Goal: Transaction & Acquisition: Download file/media

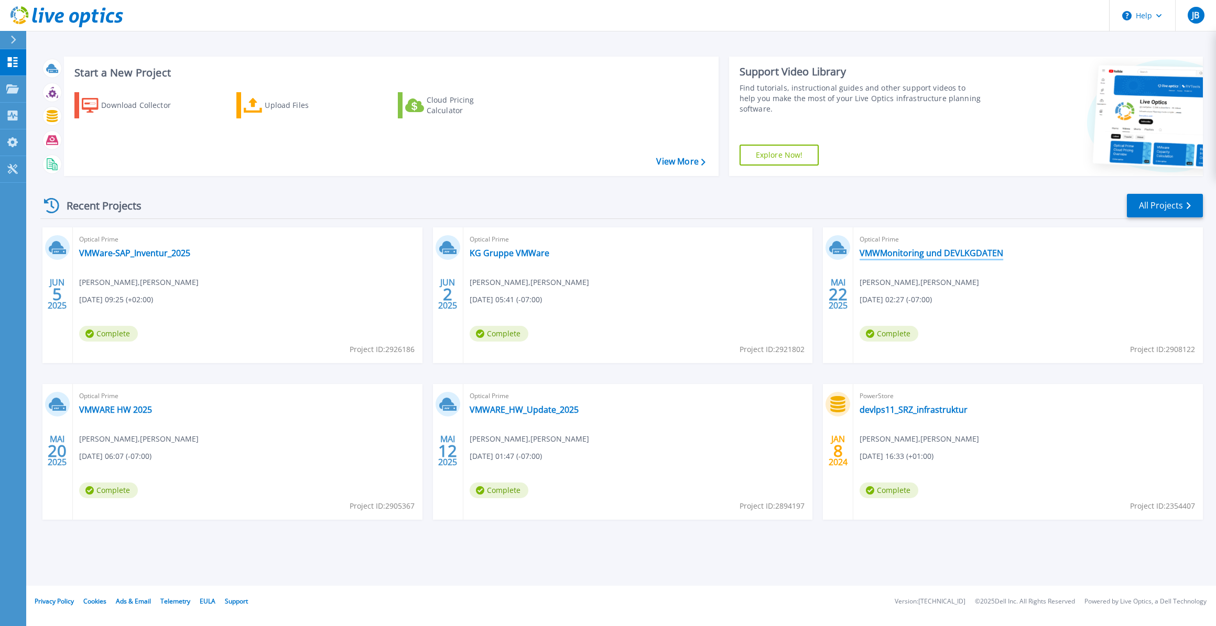
click at [968, 251] on link "VMWMonitoring und DEVLKGDATEN" at bounding box center [931, 253] width 144 height 10
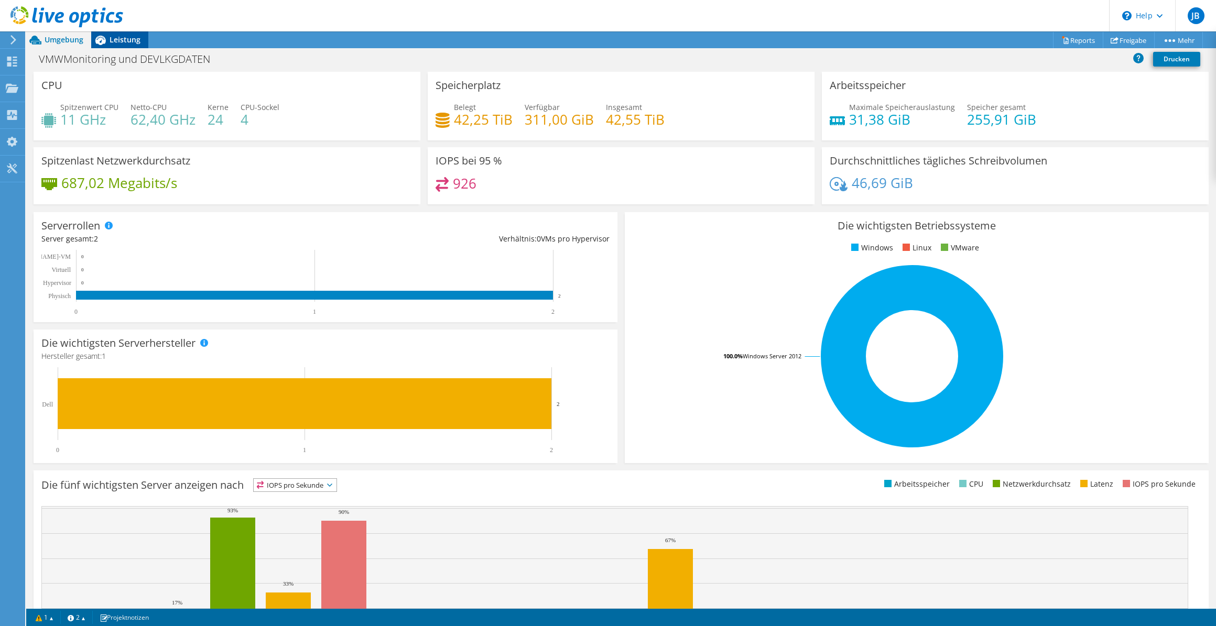
click at [115, 44] on span "Leistung" at bounding box center [125, 40] width 31 height 10
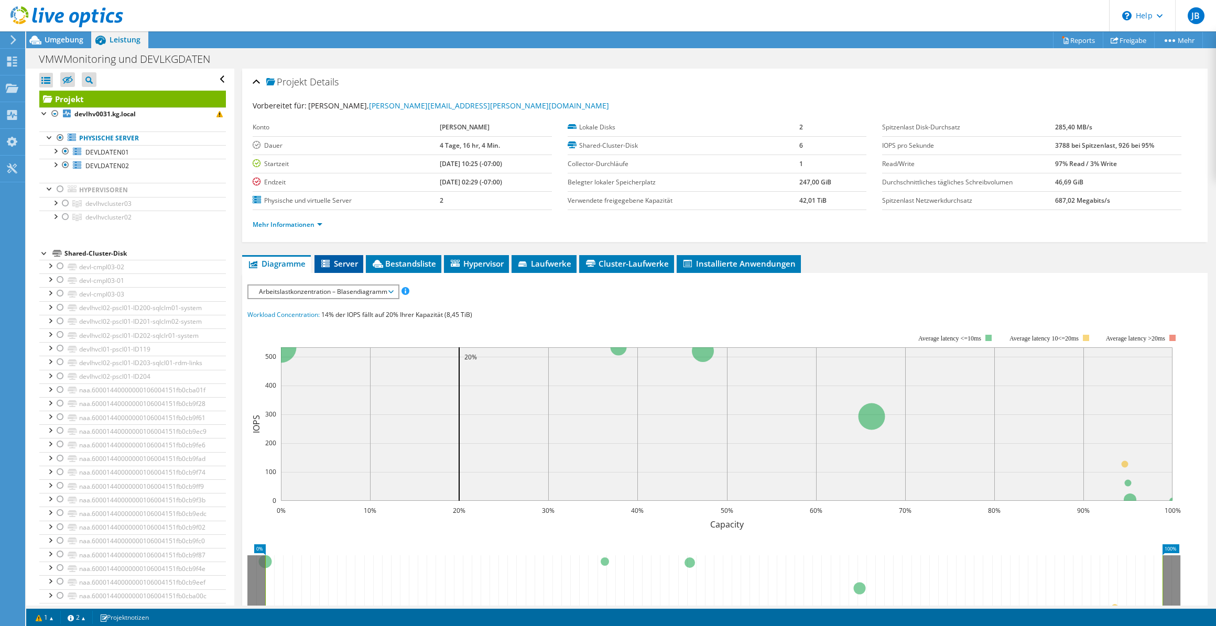
click at [359, 261] on li "Server" at bounding box center [338, 264] width 49 height 18
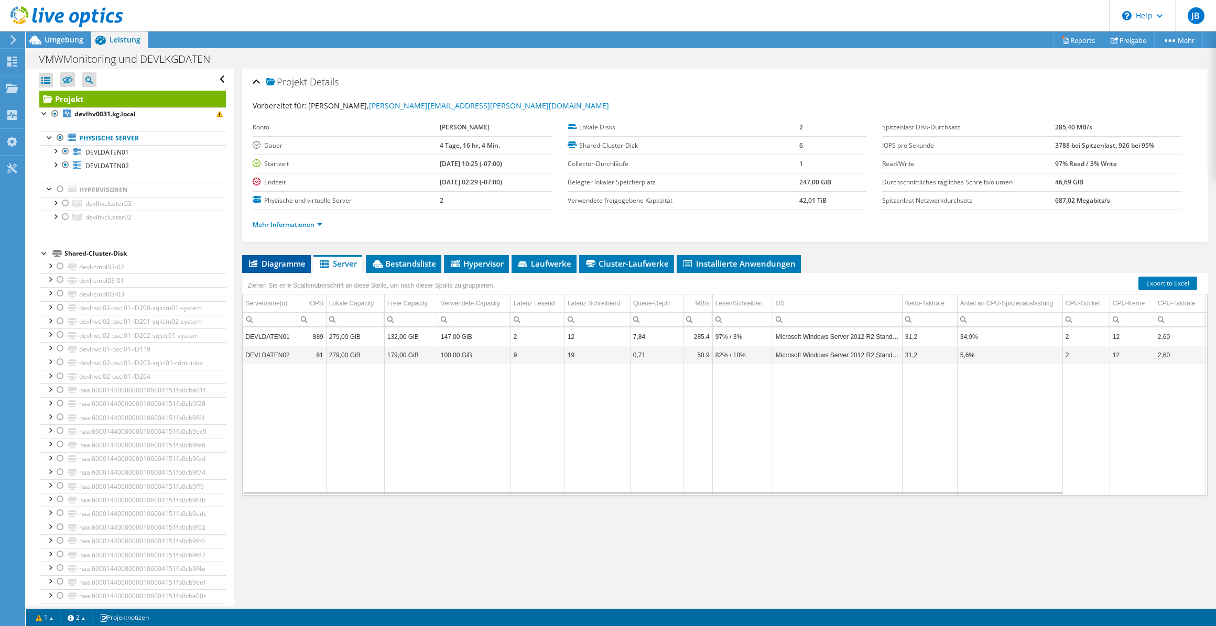
click at [279, 261] on span "Diagramme" at bounding box center [276, 263] width 58 height 10
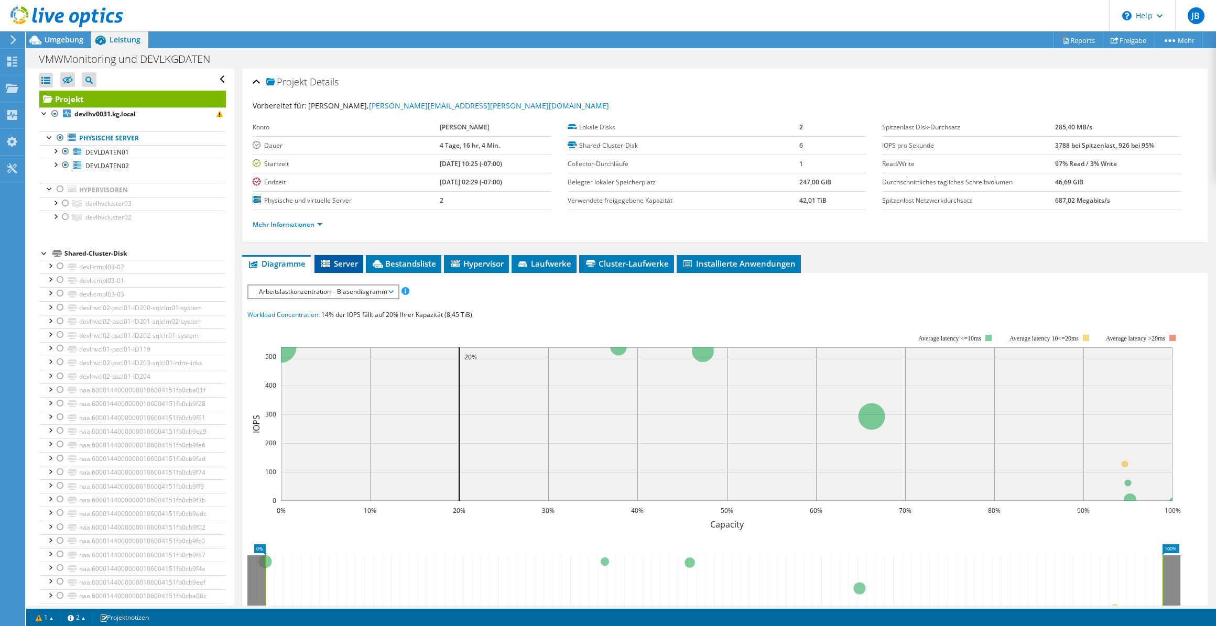
click at [344, 266] on span "Server" at bounding box center [339, 263] width 38 height 10
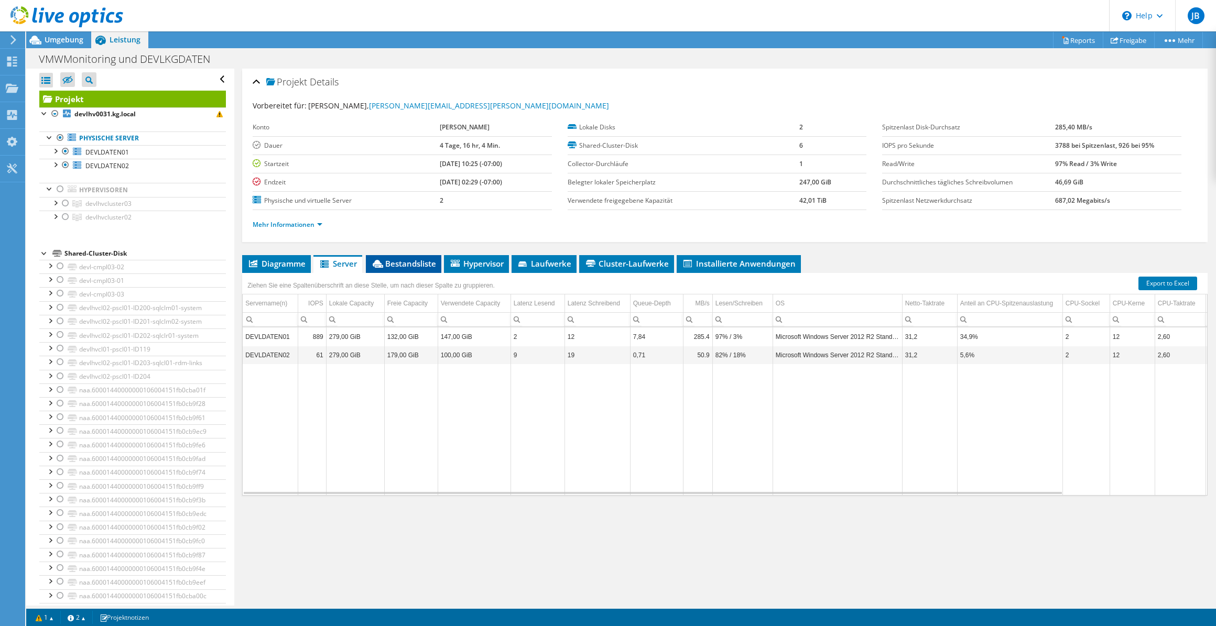
click at [393, 267] on li "Bestandsliste" at bounding box center [403, 264] width 75 height 18
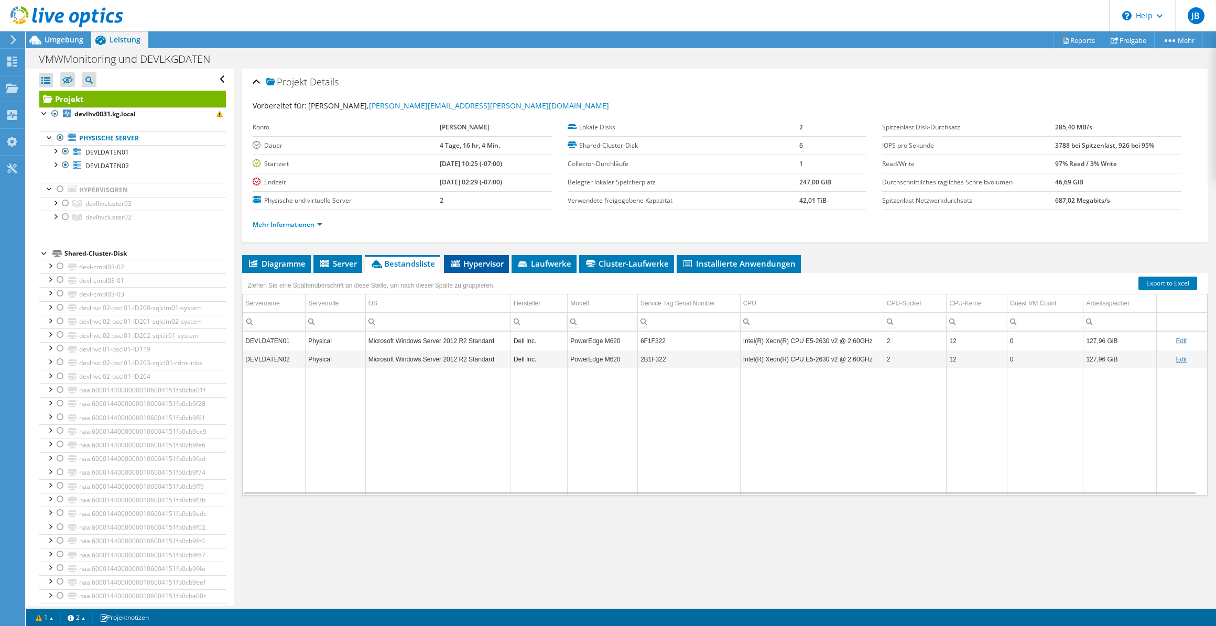
click at [489, 261] on span "Hypervisor" at bounding box center [476, 263] width 55 height 10
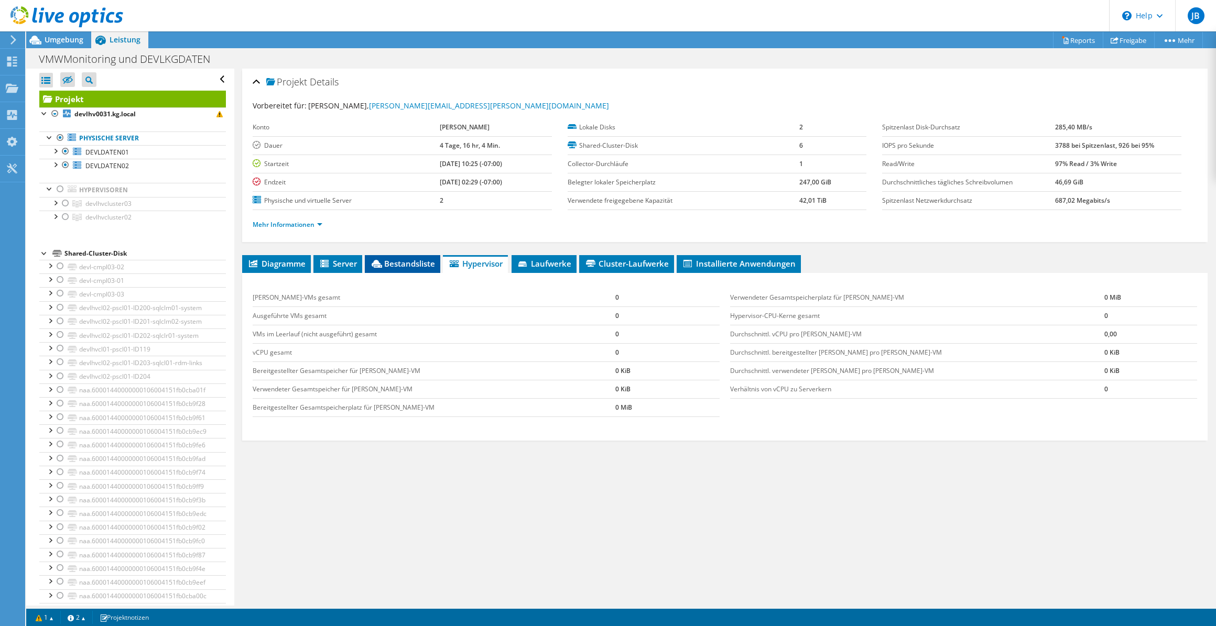
click at [410, 258] on span "Bestandsliste" at bounding box center [402, 263] width 65 height 10
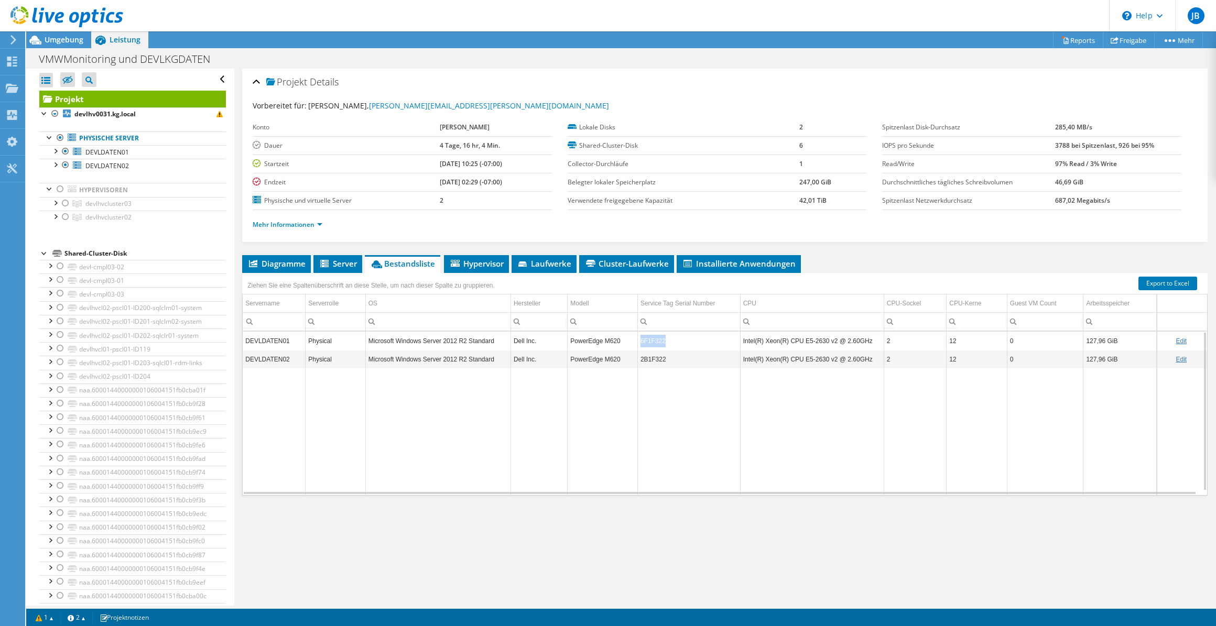
drag, startPoint x: 671, startPoint y: 341, endPoint x: 636, endPoint y: 341, distance: 35.1
click at [637, 341] on td "6F1F322" at bounding box center [688, 341] width 103 height 18
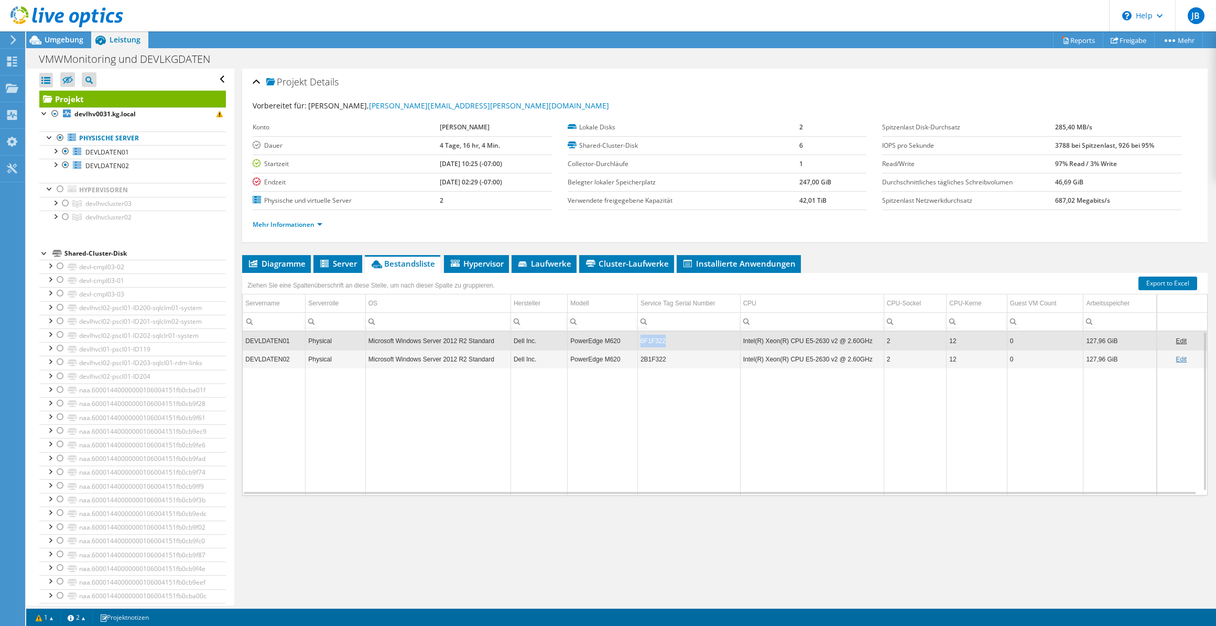
copy td "6F1F322"
click at [656, 356] on td "2B1F322" at bounding box center [688, 359] width 103 height 18
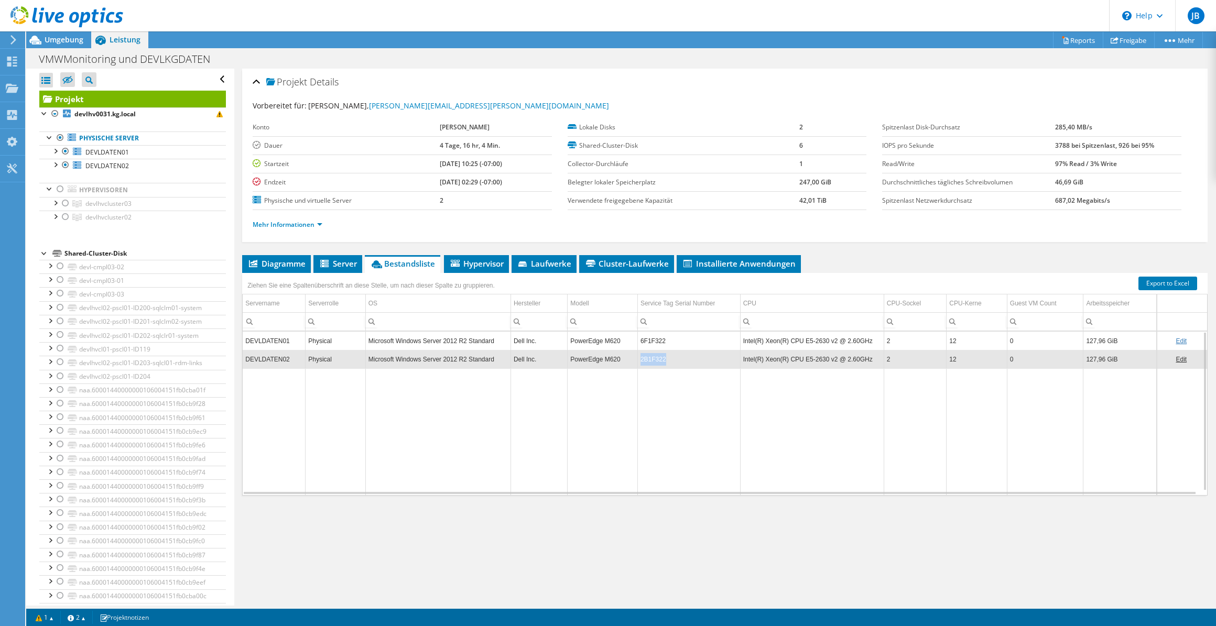
drag, startPoint x: 688, startPoint y: 361, endPoint x: 638, endPoint y: 359, distance: 49.8
click at [638, 359] on td "2B1F322" at bounding box center [688, 359] width 103 height 18
copy td "2B1F322"
click at [818, 405] on td "Data grid" at bounding box center [812, 431] width 144 height 126
click at [468, 258] on span "Hypervisor" at bounding box center [476, 263] width 55 height 10
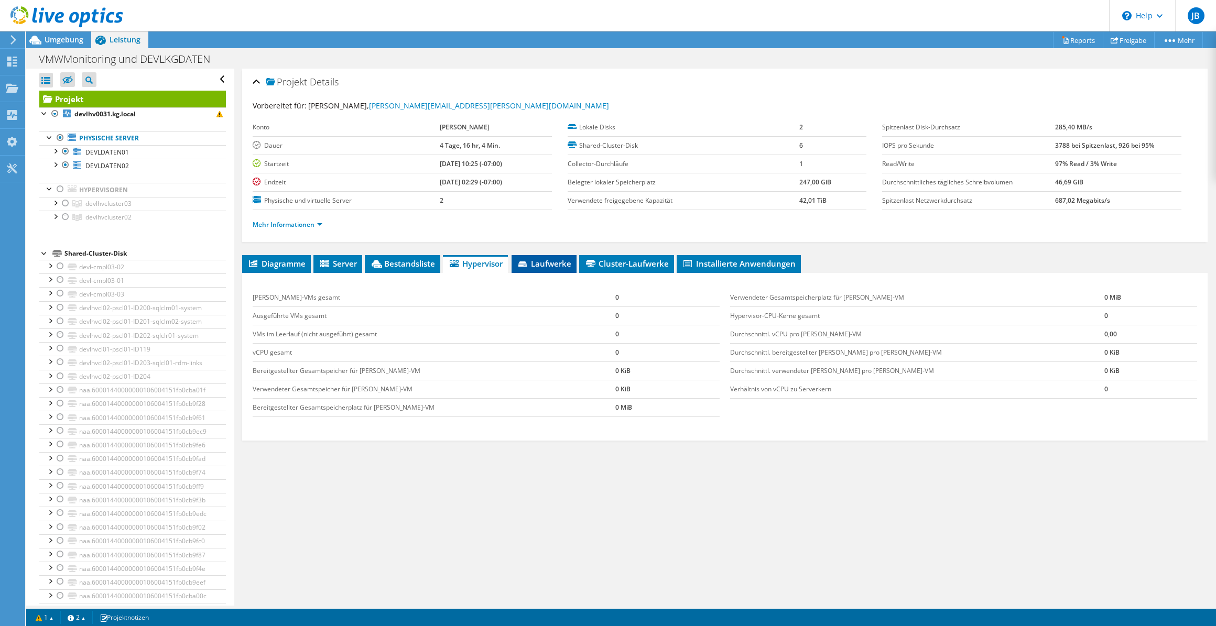
click at [567, 259] on span "Laufwerke" at bounding box center [544, 263] width 55 height 10
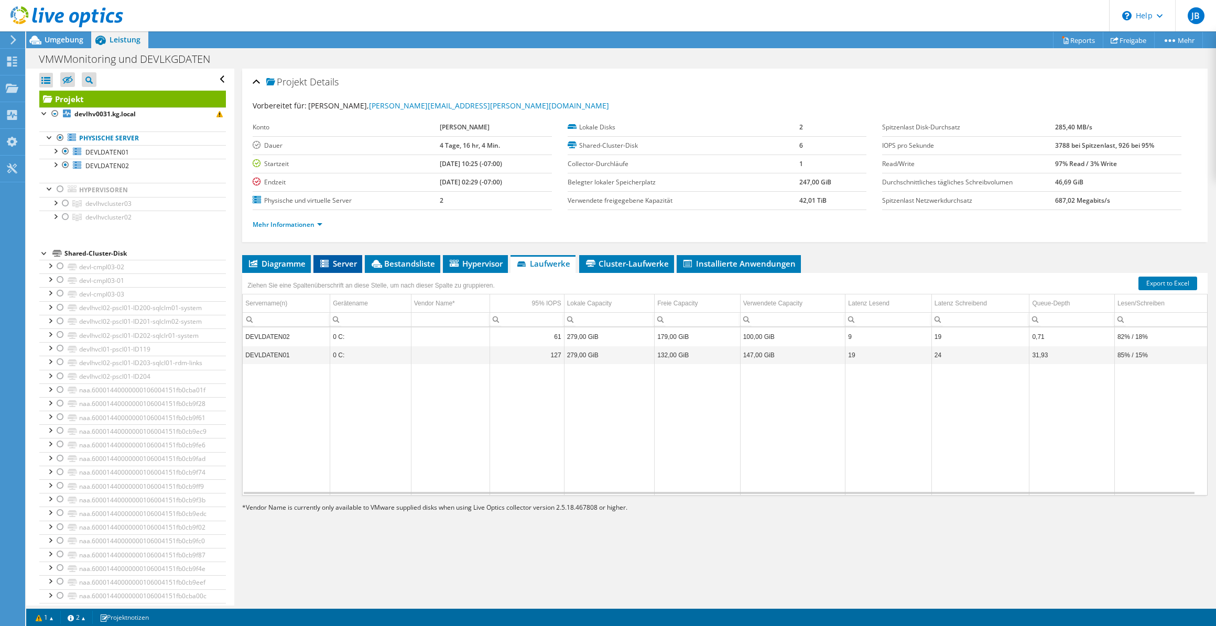
click at [335, 255] on li "Server" at bounding box center [337, 264] width 49 height 18
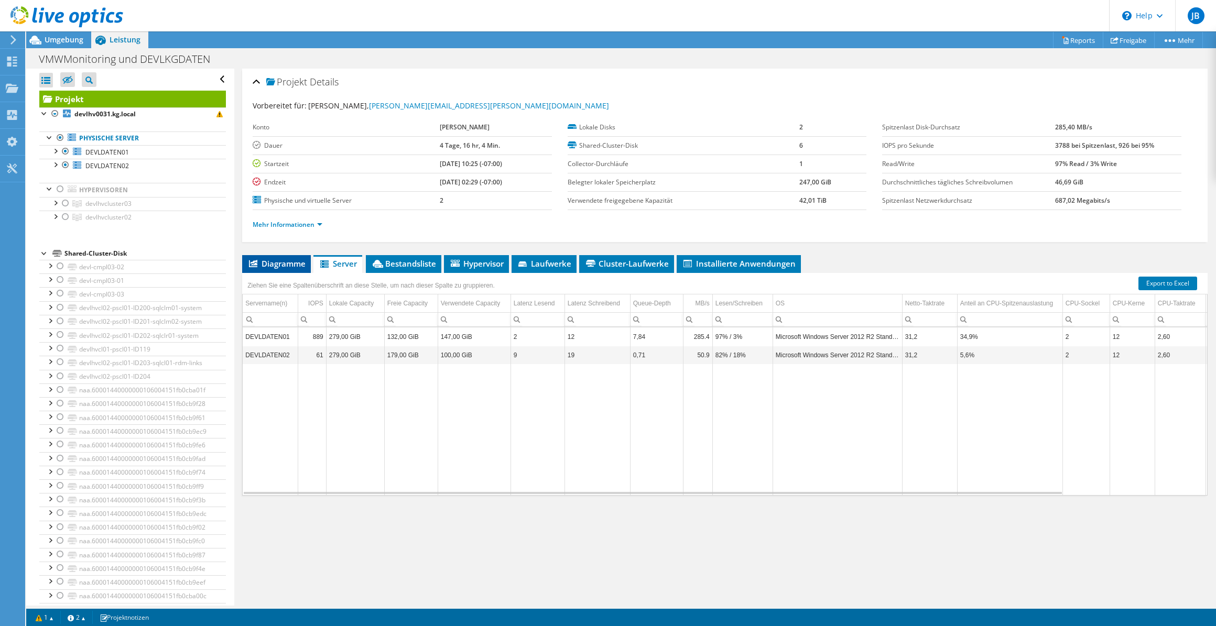
click at [255, 262] on icon at bounding box center [253, 263] width 8 height 7
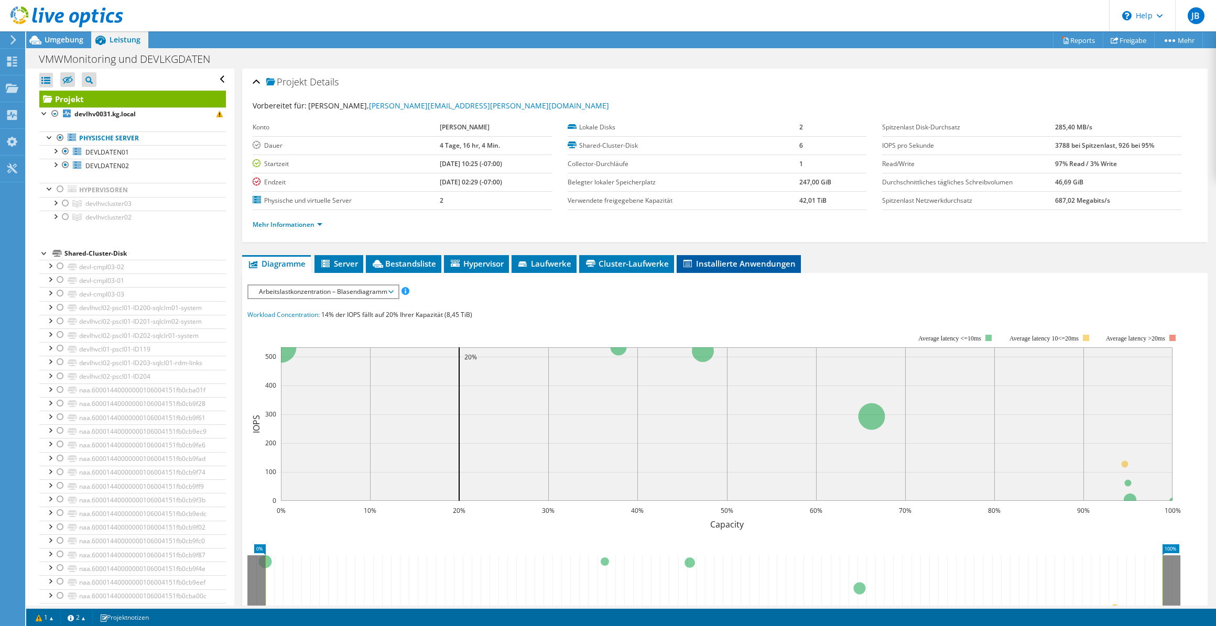
click at [707, 261] on span "Installierte Anwendungen" at bounding box center [739, 263] width 114 height 10
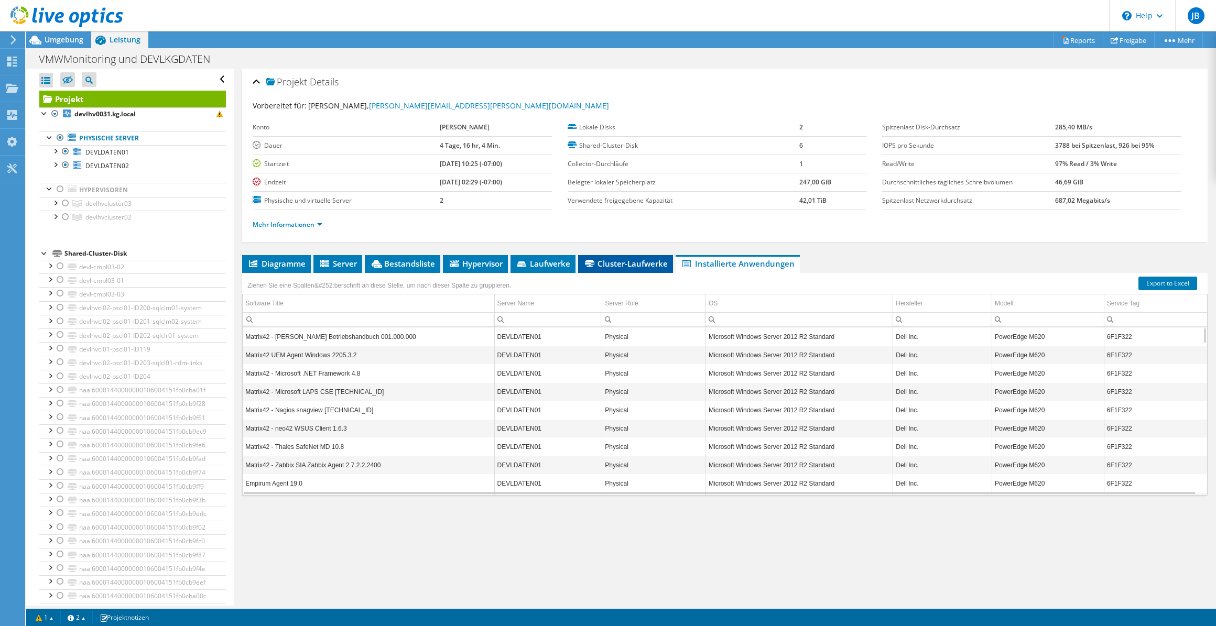
click at [603, 255] on li "Cluster-Laufwerke" at bounding box center [625, 264] width 95 height 18
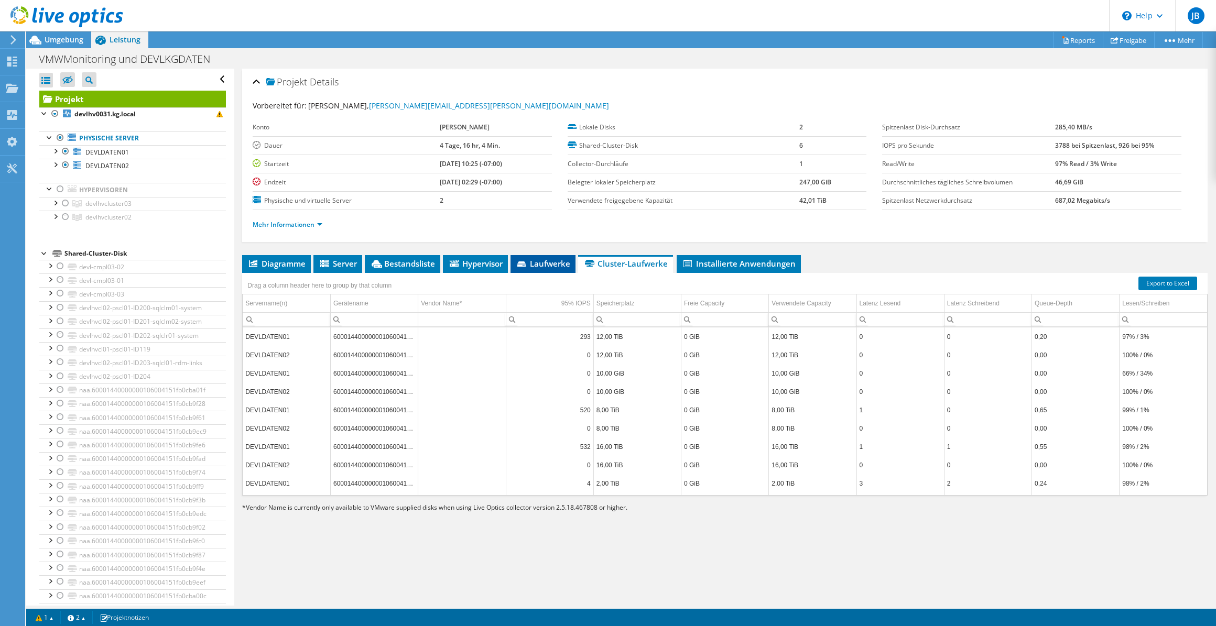
click at [533, 258] on span "Laufwerke" at bounding box center [543, 263] width 55 height 10
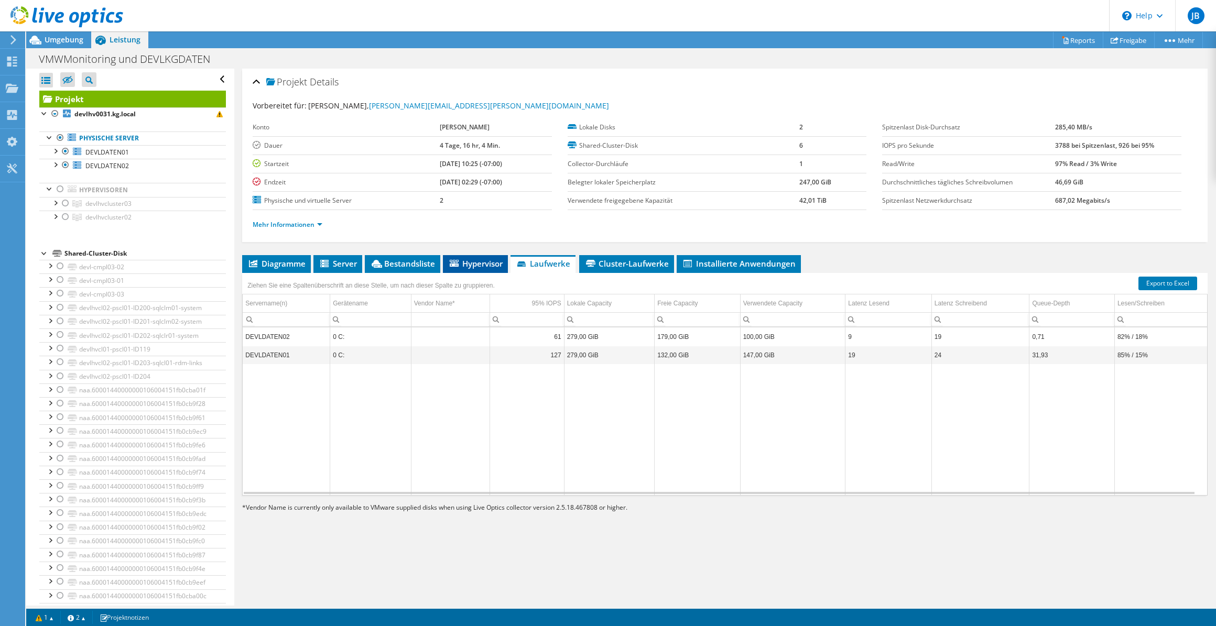
click at [482, 258] on span "Hypervisor" at bounding box center [475, 263] width 55 height 10
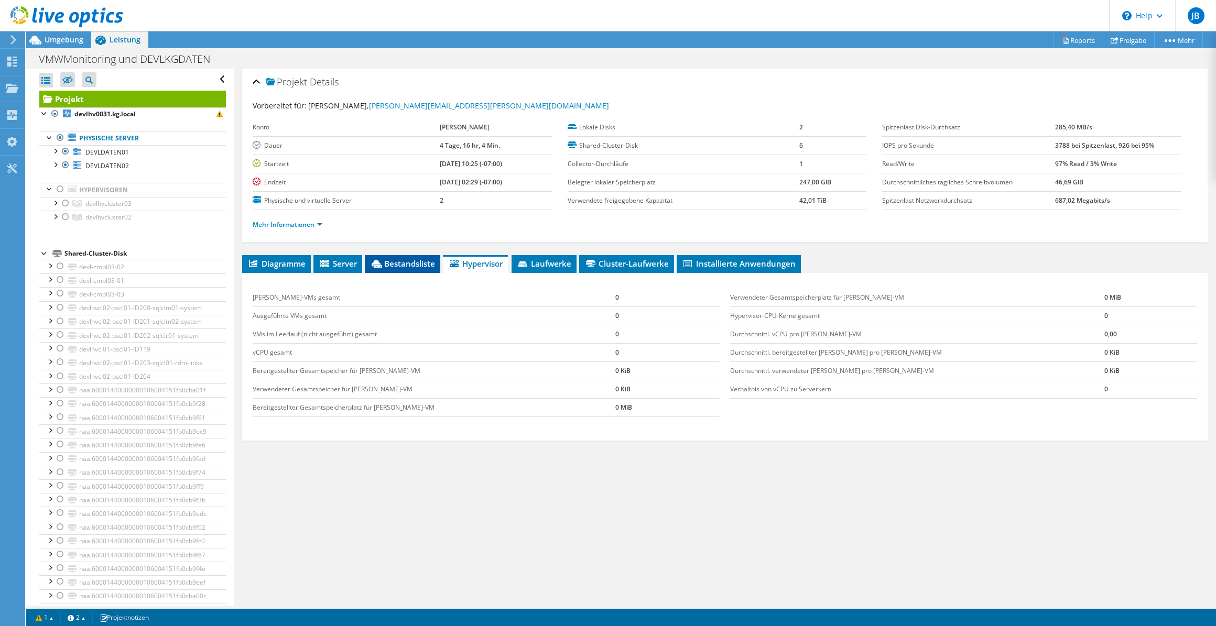
click at [411, 258] on span "Bestandsliste" at bounding box center [402, 263] width 65 height 10
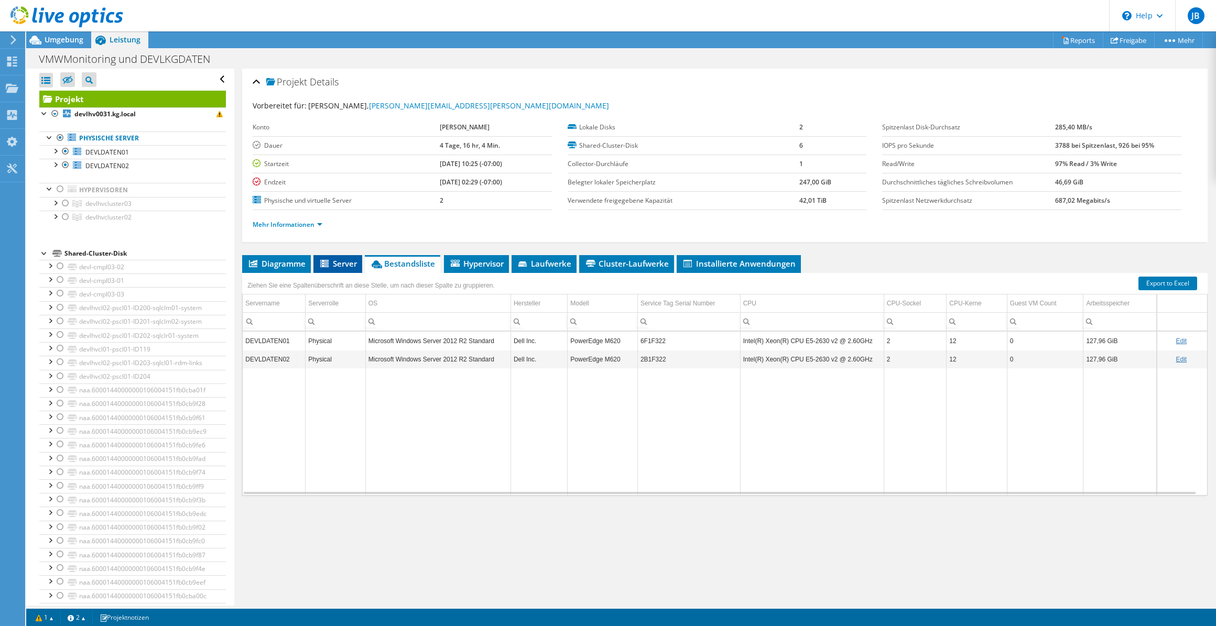
click at [335, 258] on span "Server" at bounding box center [338, 263] width 38 height 10
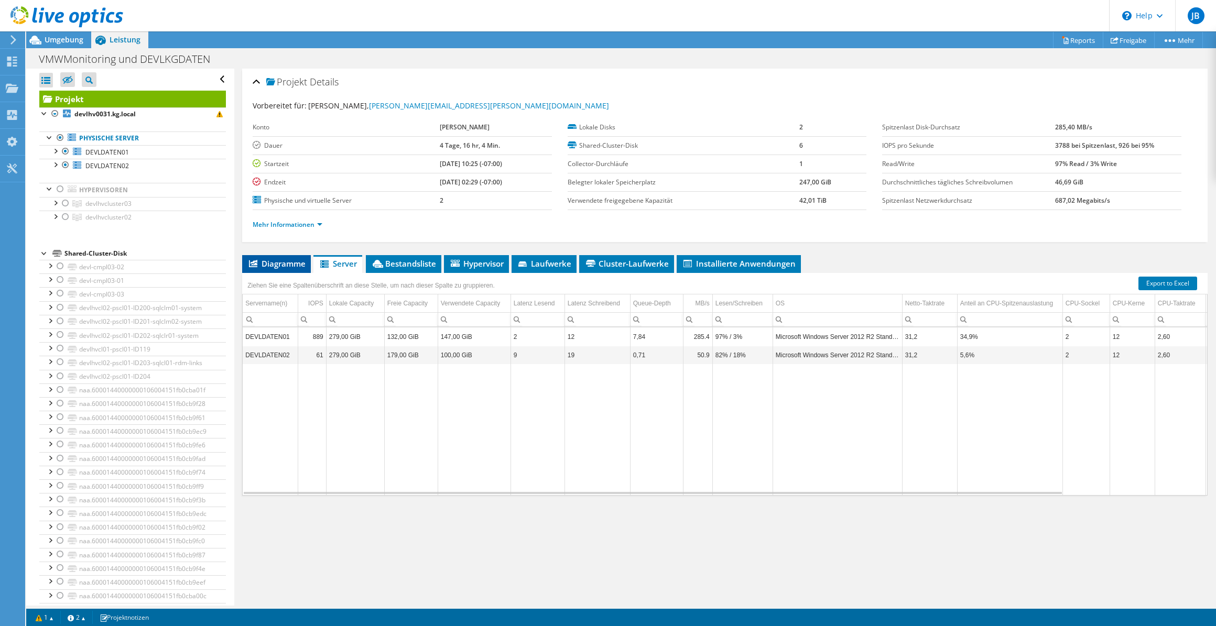
click at [273, 260] on span "Diagramme" at bounding box center [276, 263] width 58 height 10
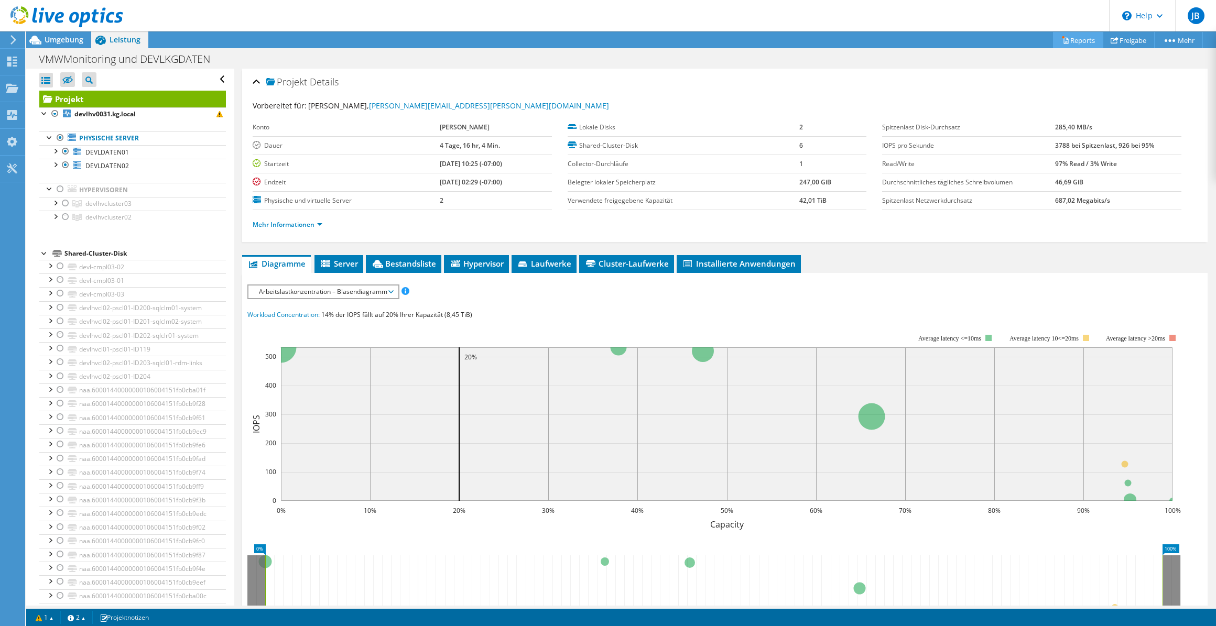
click at [1065, 33] on link "Reports" at bounding box center [1078, 40] width 50 height 16
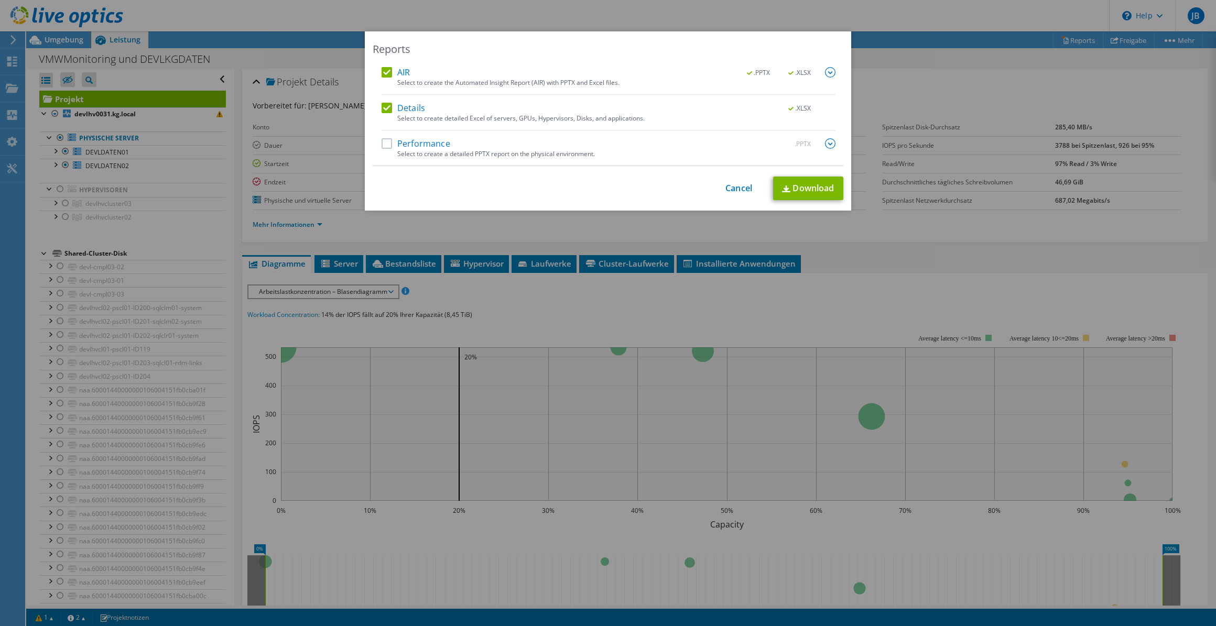
click at [384, 146] on label "Performance" at bounding box center [416, 143] width 69 height 10
click at [0, 0] on input "Performance" at bounding box center [0, 0] width 0 height 0
click at [382, 139] on label "Performance" at bounding box center [416, 143] width 69 height 10
click at [0, 0] on input "Performance" at bounding box center [0, 0] width 0 height 0
click at [382, 139] on label "Performance" at bounding box center [416, 143] width 69 height 10
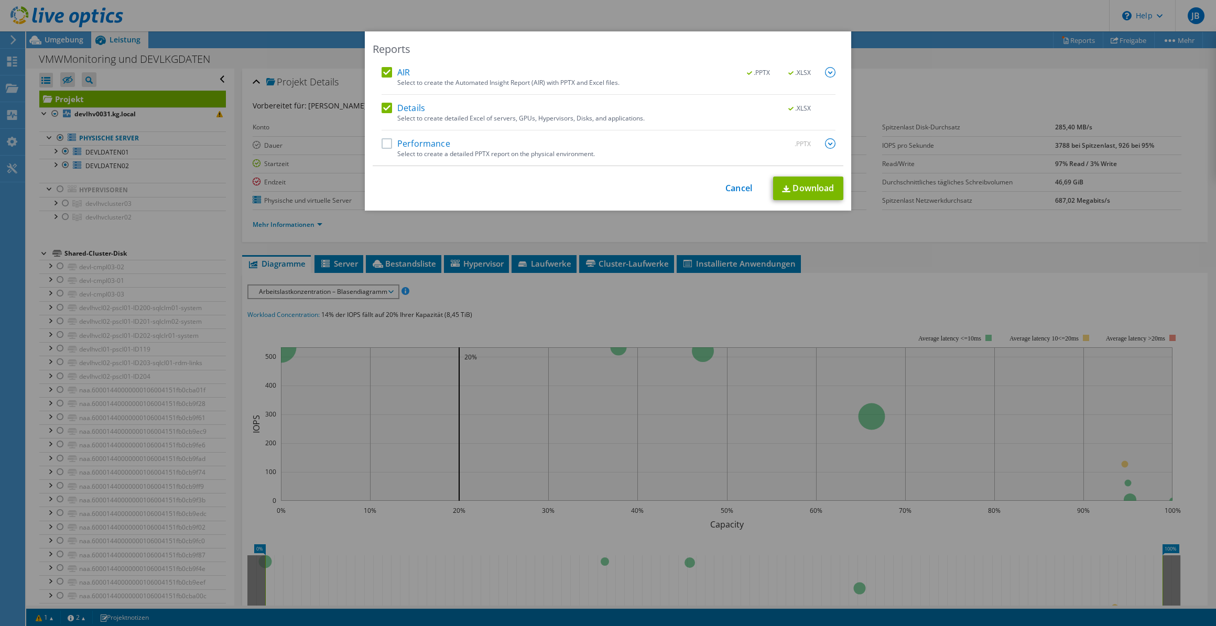
click at [0, 0] on input "Performance" at bounding box center [0, 0] width 0 height 0
click at [809, 183] on link "Download" at bounding box center [808, 189] width 70 height 24
click at [729, 191] on link "Cancel" at bounding box center [738, 188] width 27 height 10
